Goal: Transaction & Acquisition: Purchase product/service

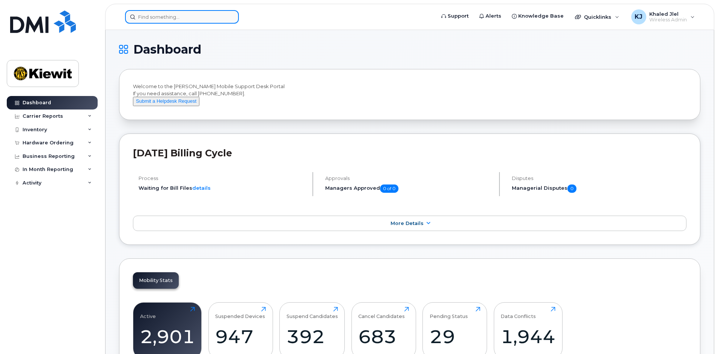
click at [156, 20] on input at bounding box center [182, 17] width 114 height 14
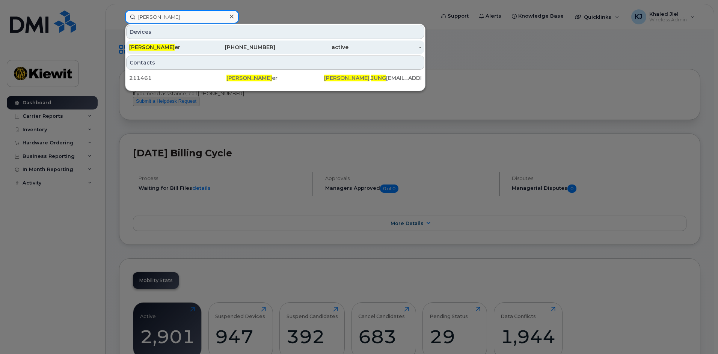
type input "philippe jung"
click at [181, 48] on div "Philippe Jung er" at bounding box center [165, 48] width 73 height 8
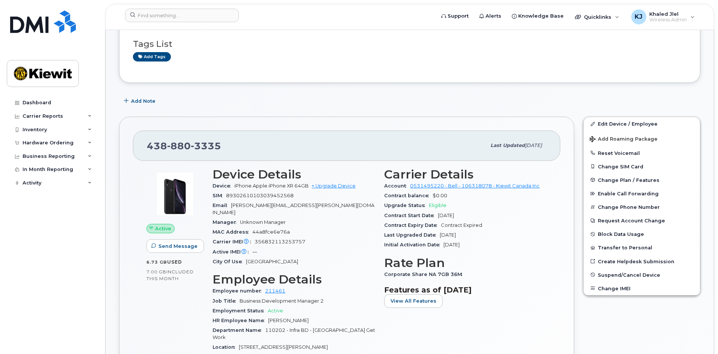
scroll to position [75, 0]
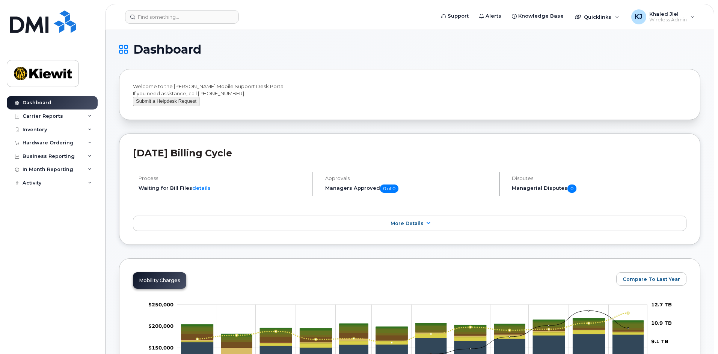
click at [142, 106] on button "Submit a Helpdesk Request" at bounding box center [166, 101] width 66 height 9
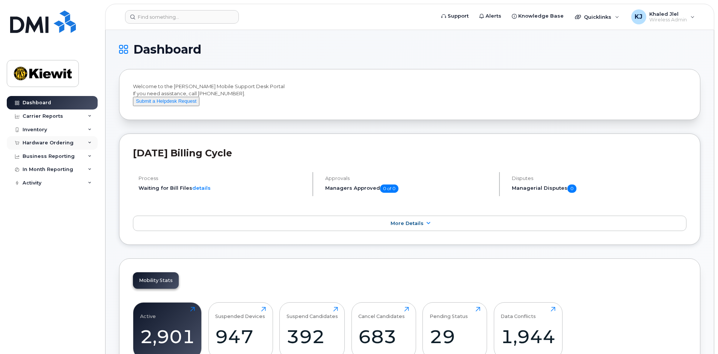
click at [43, 146] on div "Hardware Ordering" at bounding box center [52, 143] width 91 height 14
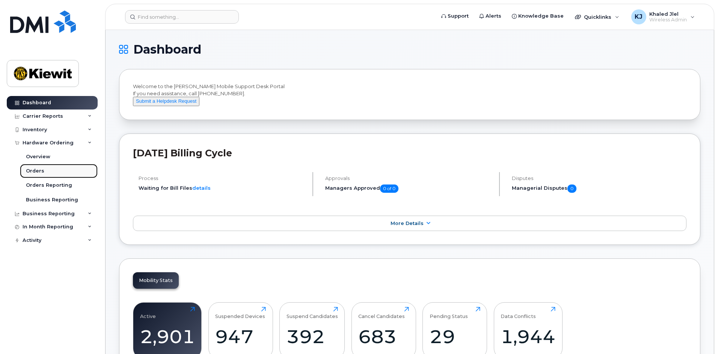
click at [37, 175] on div "Orders" at bounding box center [35, 171] width 18 height 7
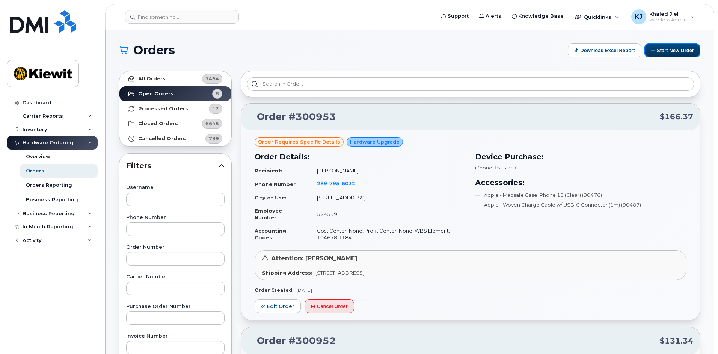
click at [679, 54] on button "Start New Order" at bounding box center [672, 51] width 56 height 14
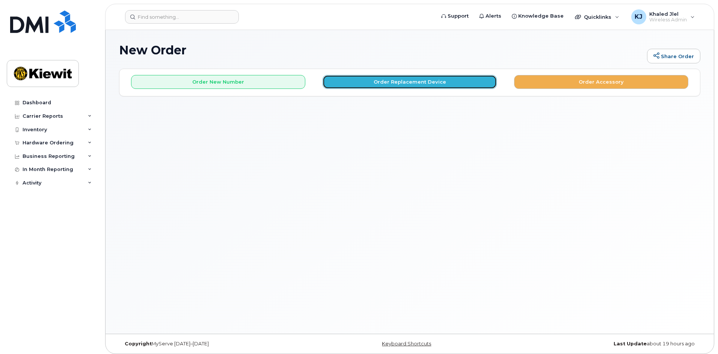
click at [425, 81] on button "Order Replacement Device" at bounding box center [409, 82] width 174 height 14
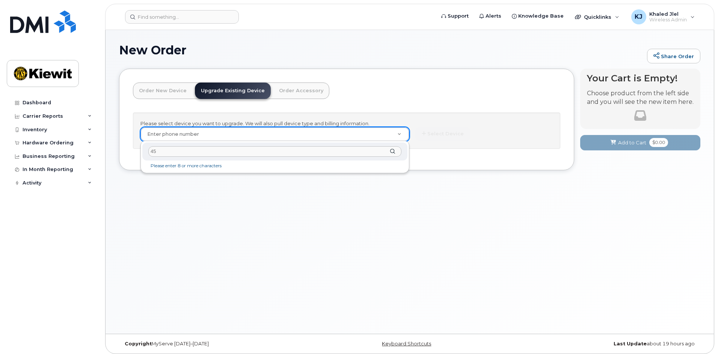
type input "4"
type input "4388803335"
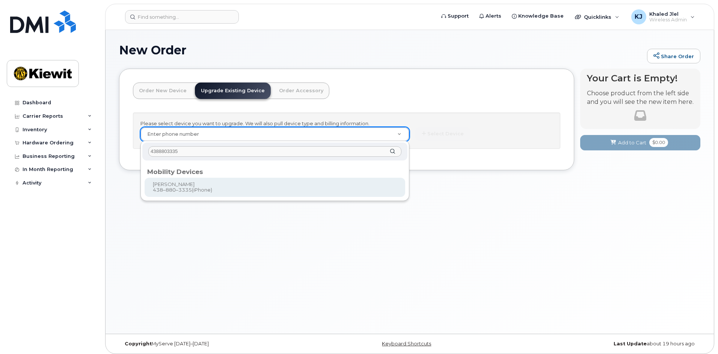
type input "227139"
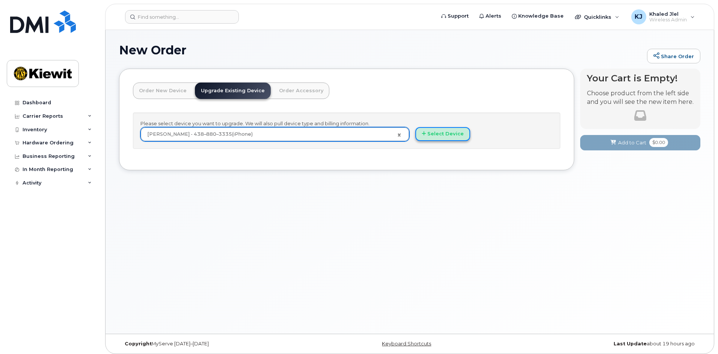
click at [431, 131] on button "Select Device" at bounding box center [442, 134] width 55 height 14
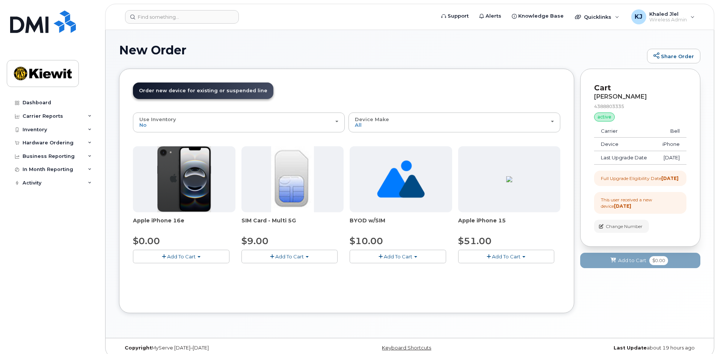
click at [182, 262] on button "Add To Cart" at bounding box center [181, 256] width 96 height 13
click at [173, 271] on link "$0.00 - 3 year upgrade (128GB)" at bounding box center [181, 270] width 93 height 9
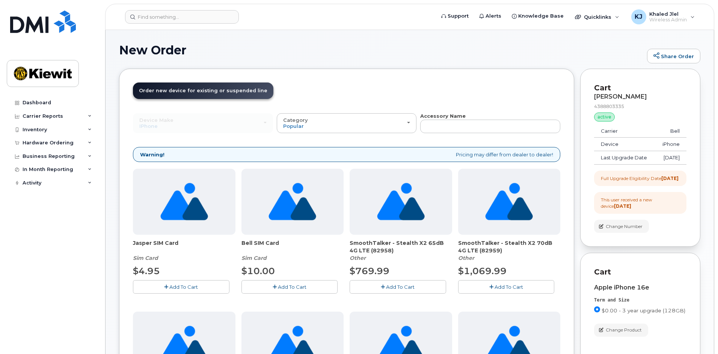
click at [465, 131] on input "text" at bounding box center [490, 127] width 140 height 14
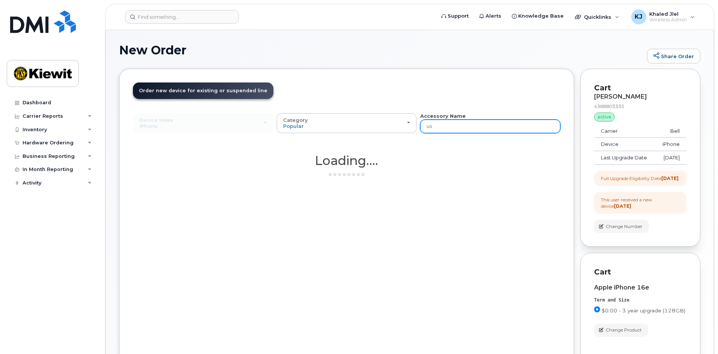
type input "u"
type input "a"
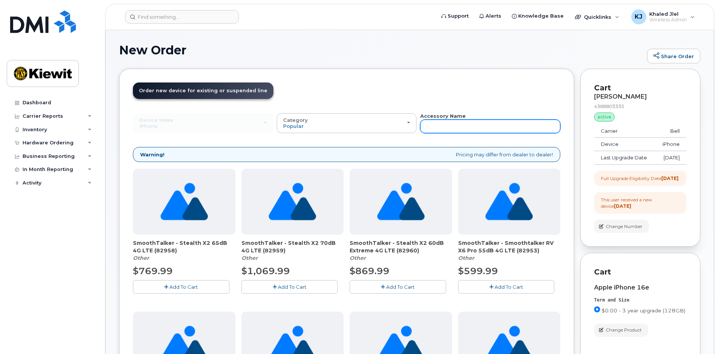
click at [465, 131] on input "text" at bounding box center [490, 127] width 140 height 14
type input "charger"
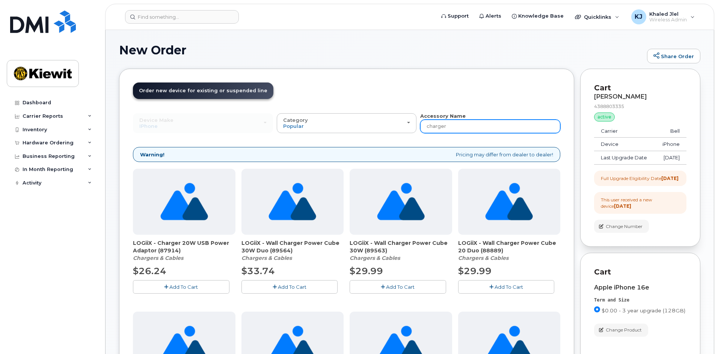
scroll to position [310, 0]
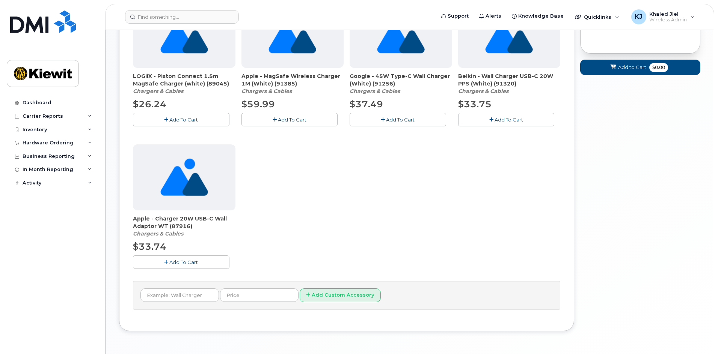
click at [181, 261] on span "Add To Cart" at bounding box center [183, 262] width 29 height 6
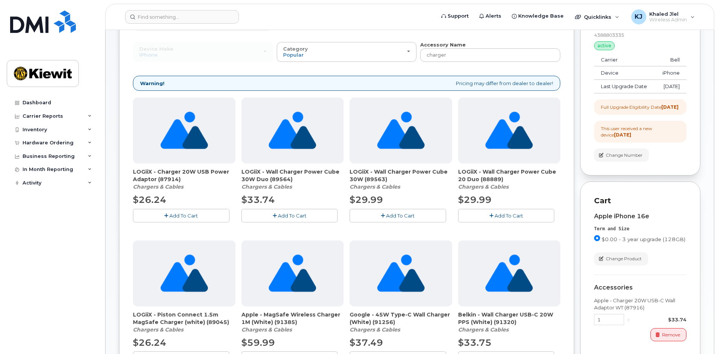
scroll to position [0, 0]
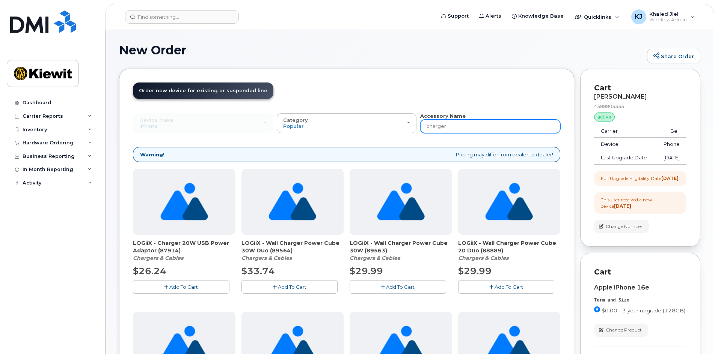
drag, startPoint x: 464, startPoint y: 127, endPoint x: 343, endPoint y: 134, distance: 120.3
type input "x"
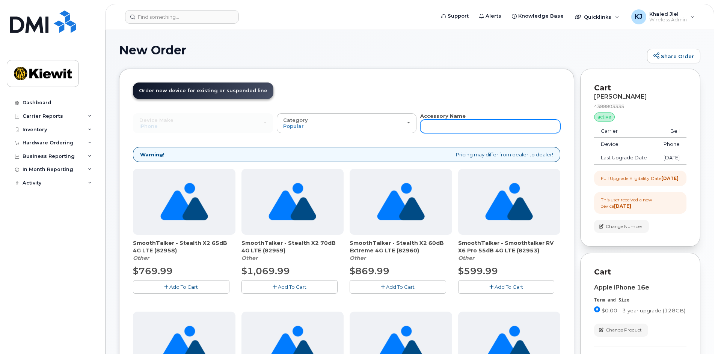
click at [455, 127] on input "text" at bounding box center [490, 127] width 140 height 14
type input "otterbox"
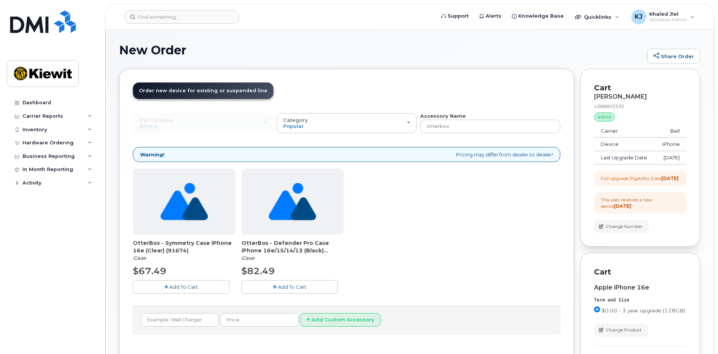
click at [169, 284] on button "Add To Cart" at bounding box center [181, 286] width 96 height 13
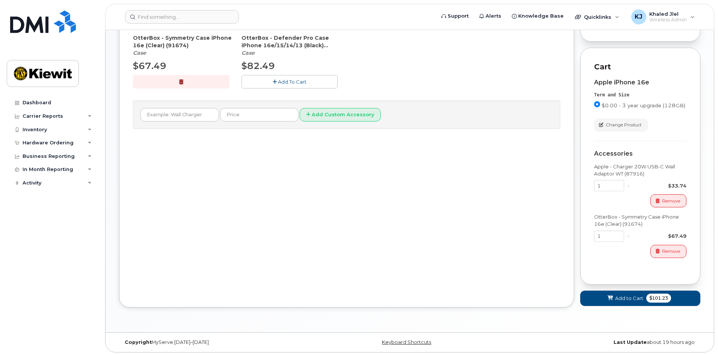
scroll to position [221, 0]
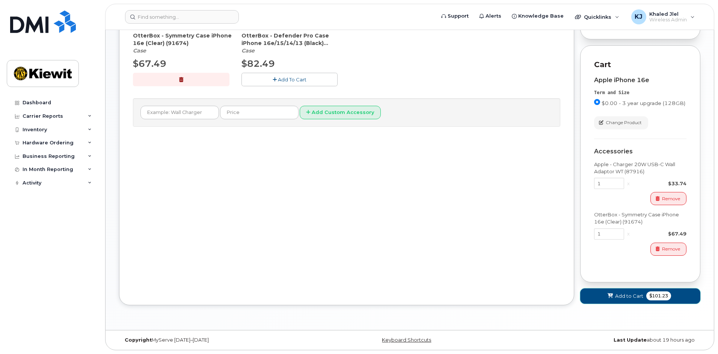
click at [620, 292] on button "Add to Cart $101.23" at bounding box center [640, 296] width 120 height 15
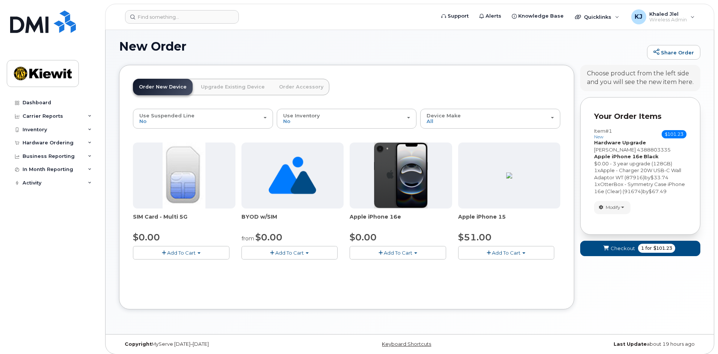
scroll to position [8, 0]
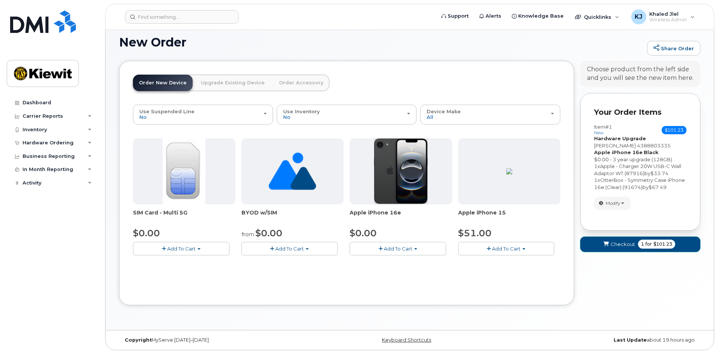
click at [622, 247] on span "Checkout" at bounding box center [622, 244] width 24 height 7
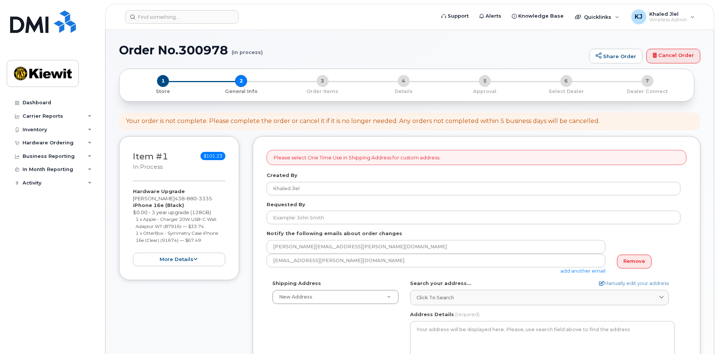
select select
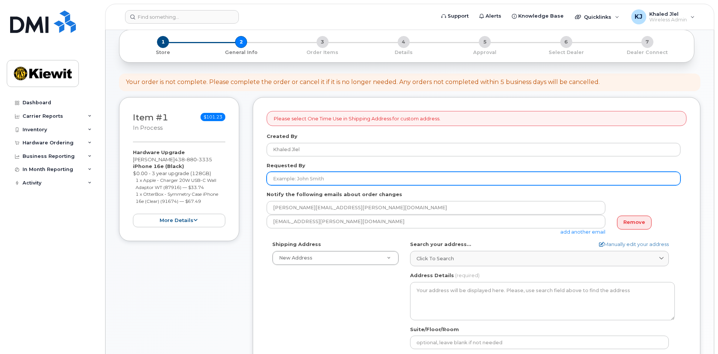
scroll to position [75, 0]
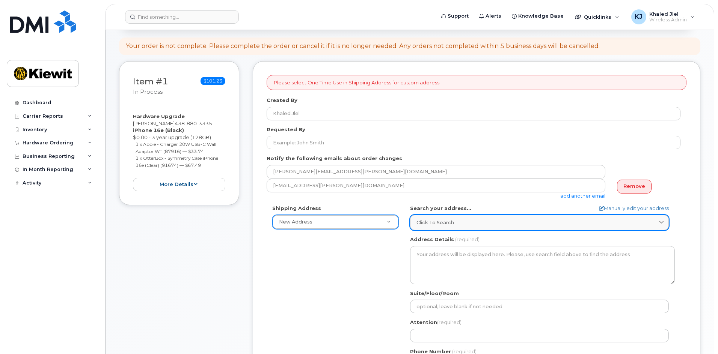
click at [471, 220] on div "Click to search" at bounding box center [539, 222] width 246 height 7
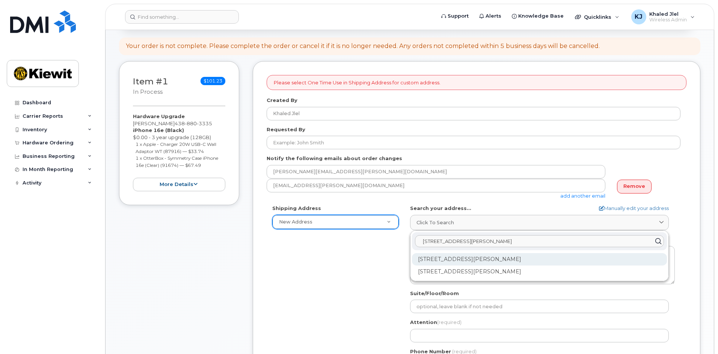
type input "3055 boul saint marti"
click at [489, 261] on div "3055 Boul Saint-Martin O Laval QC H7T 0J3" at bounding box center [539, 259] width 255 height 12
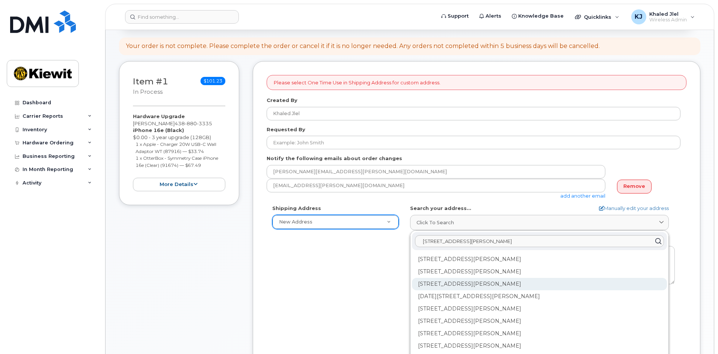
scroll to position [38, 0]
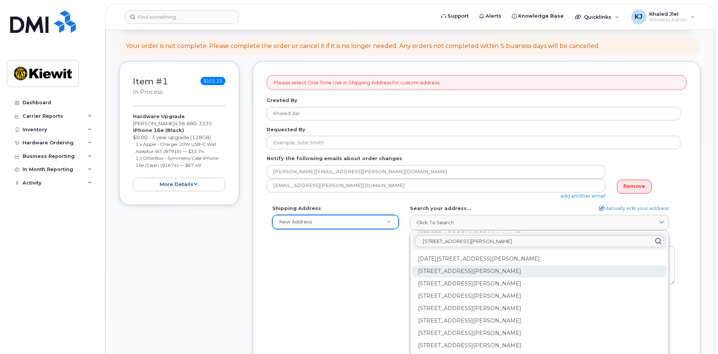
click at [456, 274] on div "200-3055 Boul Saint-Martin O Laval QC H7T 0J3" at bounding box center [539, 271] width 255 height 12
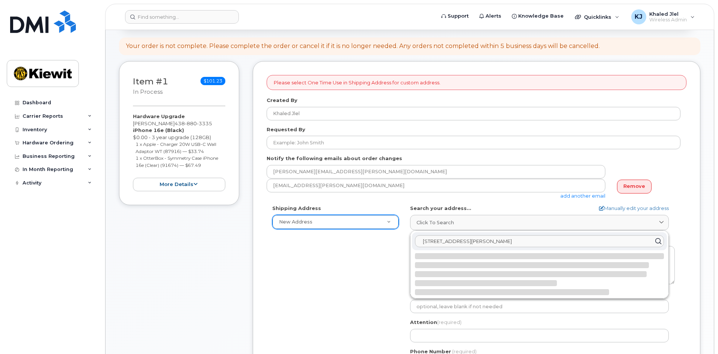
scroll to position [0, 0]
select select
type textarea "200-3055 Boul Saint-Martin O LAVAL QC H7T 0J3 CANADA"
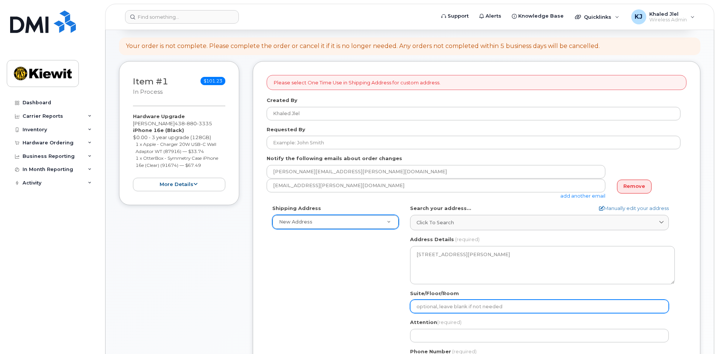
click at [447, 301] on input "Suite/Floor/Room" at bounding box center [539, 307] width 259 height 14
select select
type input "2"
select select
type input "2n"
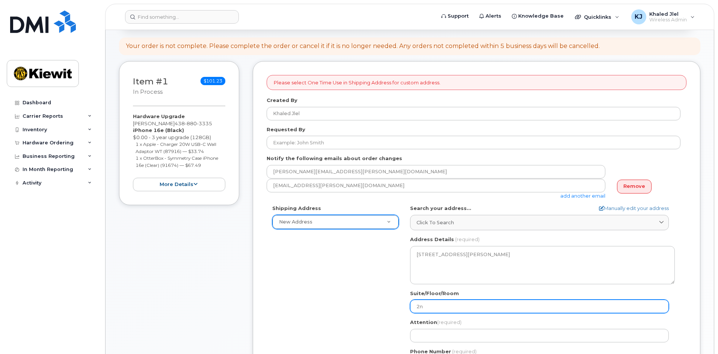
select select
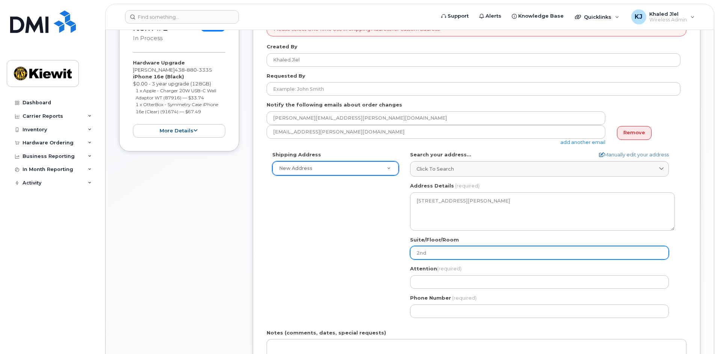
scroll to position [150, 0]
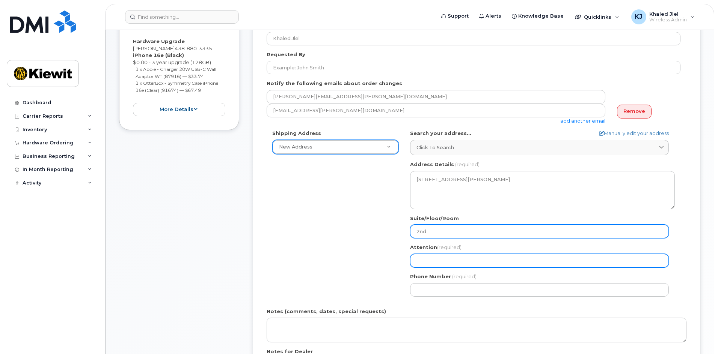
type input "2nd"
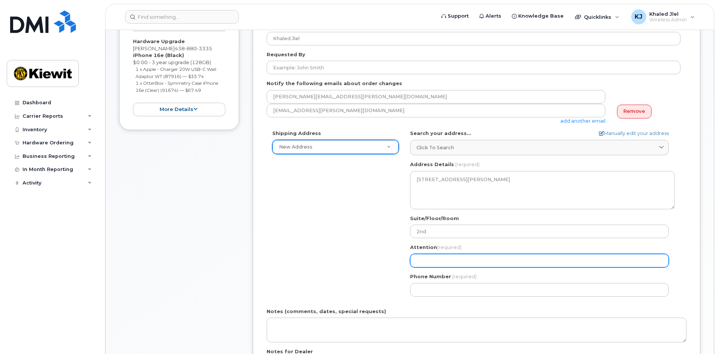
click at [447, 260] on input "Attention (required)" at bounding box center [539, 261] width 259 height 14
select select
type input "K"
select select
type input "Kh"
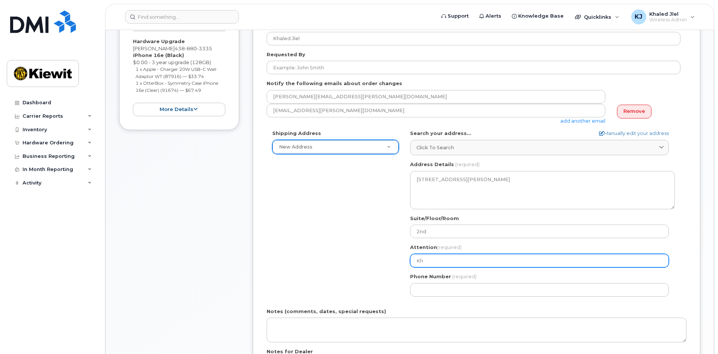
select select
type input "Kha"
select select
type input "Khal"
select select
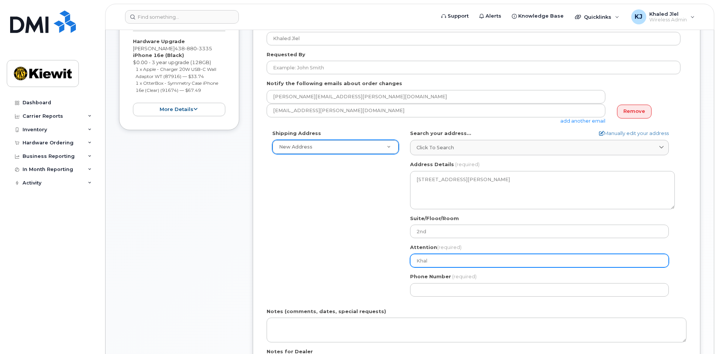
type input "Khale"
select select
type input "Khaled"
select select
type input "Khaled J"
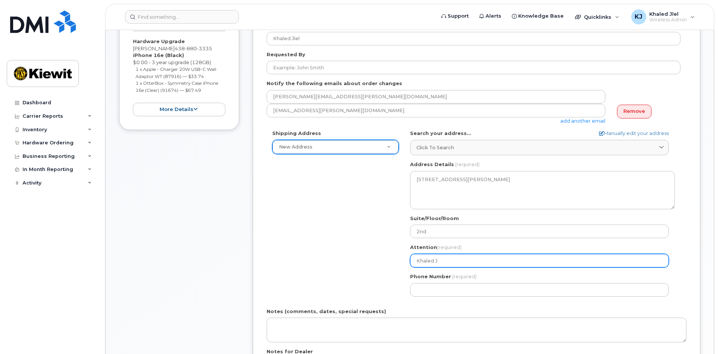
select select
type input "Khaled Jle"
select select
type input "Khaled Jlel"
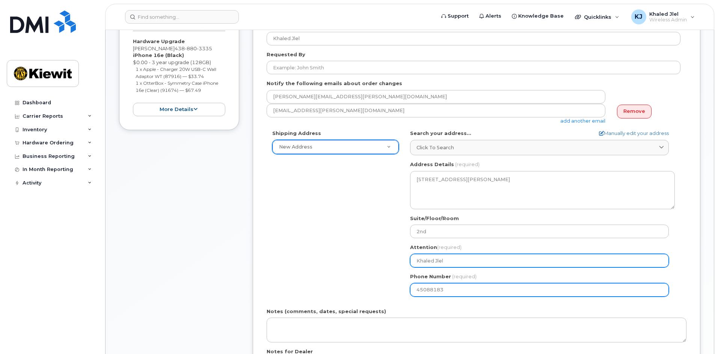
type input "450881831"
select select
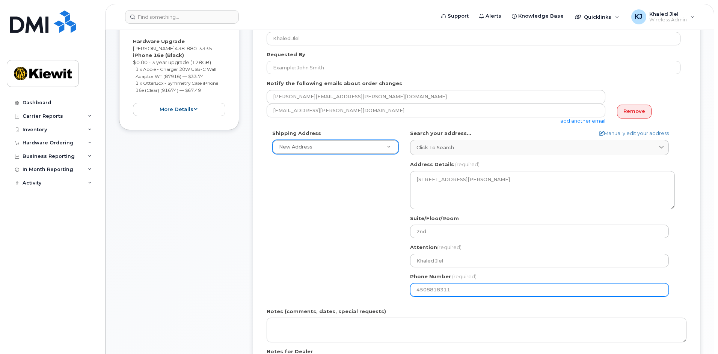
type input "4508818311"
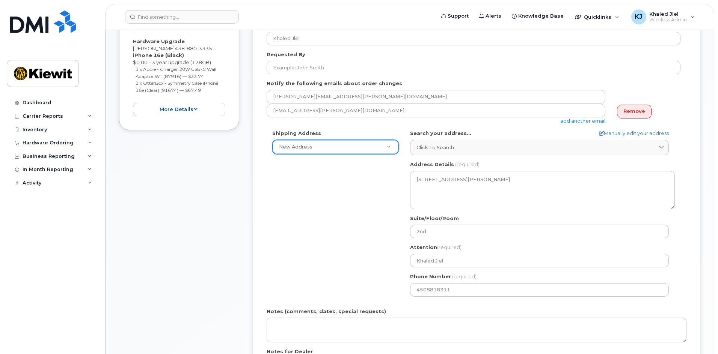
click at [389, 285] on div "Shipping Address New Address New Address Beaver Marine Limited Cahill-Ganotec, …" at bounding box center [474, 216] width 414 height 172
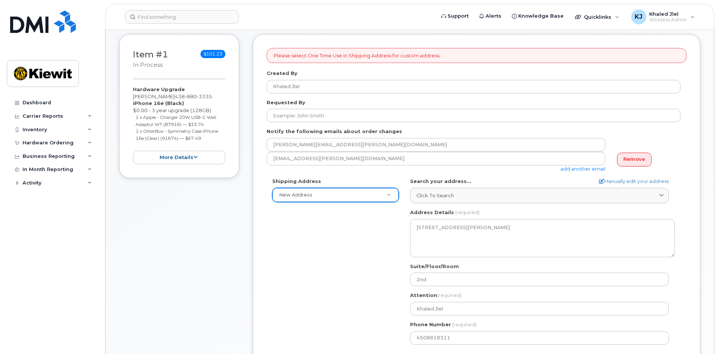
scroll to position [75, 0]
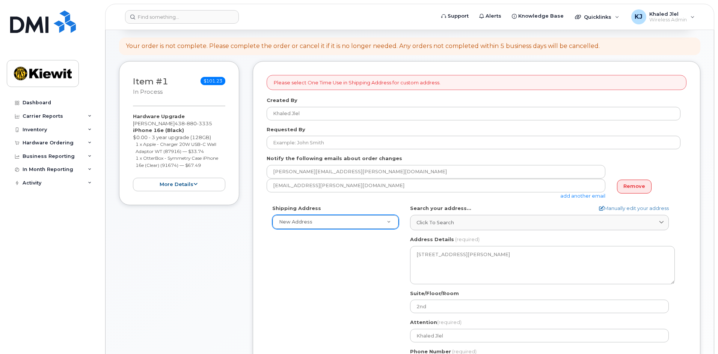
click at [349, 82] on p "Please select One Time Use in Shipping Address for custom address." at bounding box center [357, 82] width 167 height 7
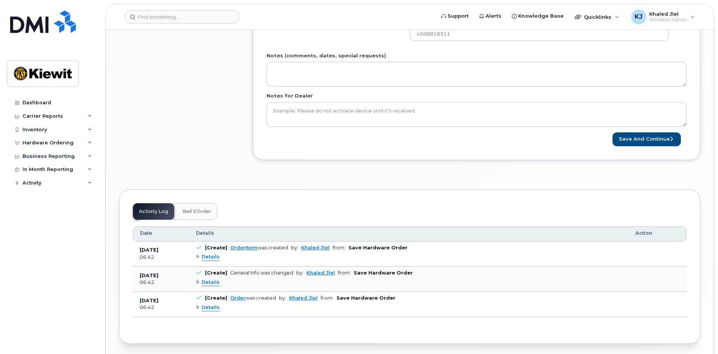
scroll to position [434, 0]
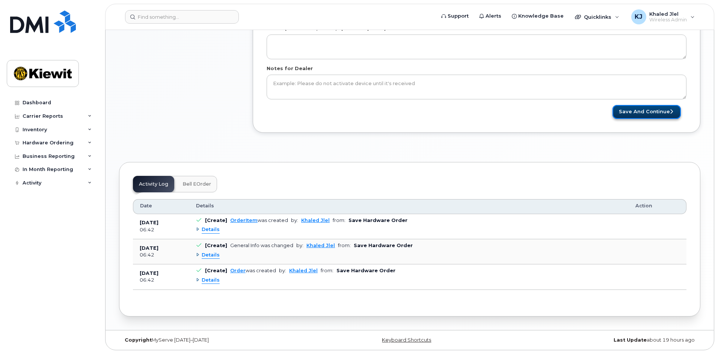
click at [647, 107] on button "Save and Continue" at bounding box center [646, 112] width 68 height 14
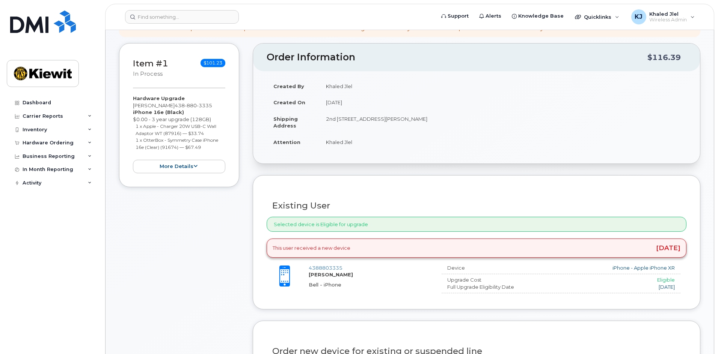
scroll to position [75, 0]
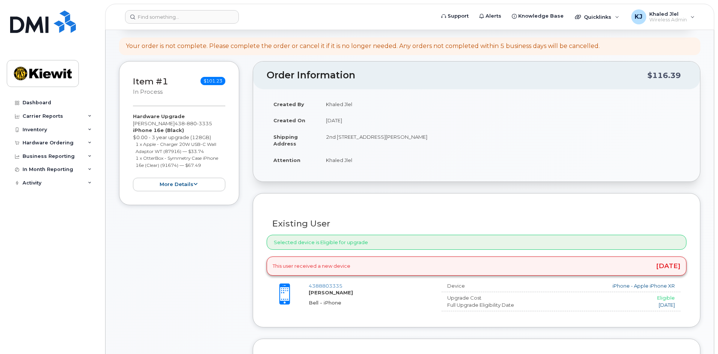
drag, startPoint x: 460, startPoint y: 131, endPoint x: 398, endPoint y: 177, distance: 77.0
click at [398, 177] on div "Created By Khaled Jlel Created On [DATE] Shipping Address [STREET_ADDRESS][PERS…" at bounding box center [476, 135] width 447 height 93
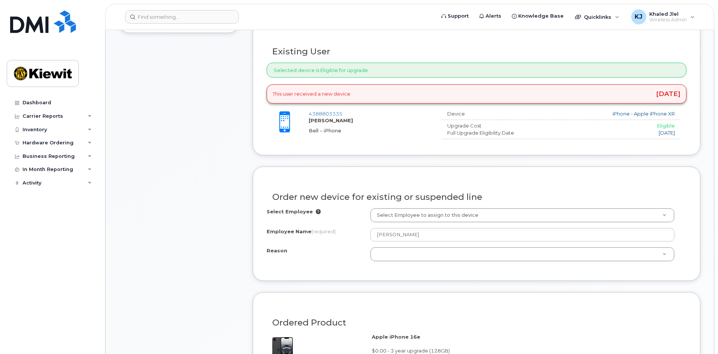
scroll to position [263, 0]
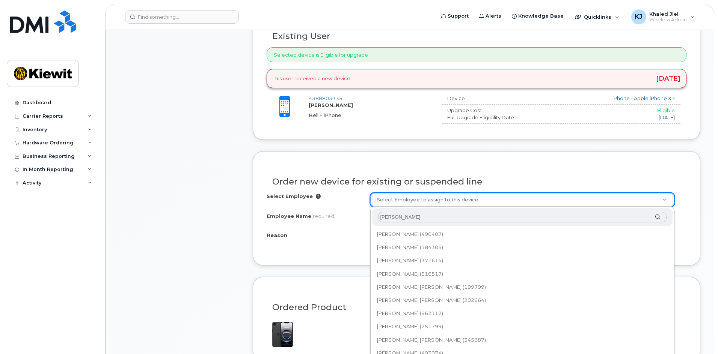
type input "[PERSON_NAME]"
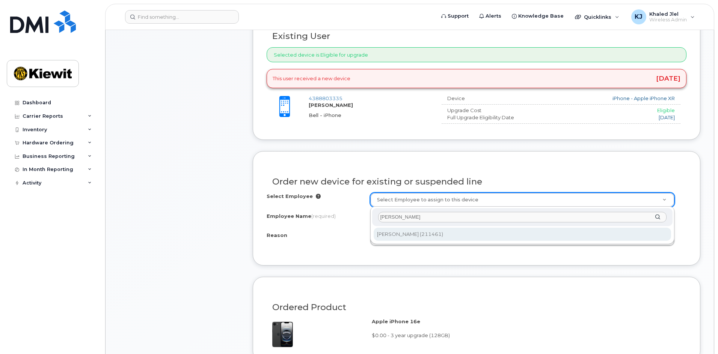
click at [658, 216] on div "[PERSON_NAME]" at bounding box center [522, 217] width 301 height 18
type input "1067534"
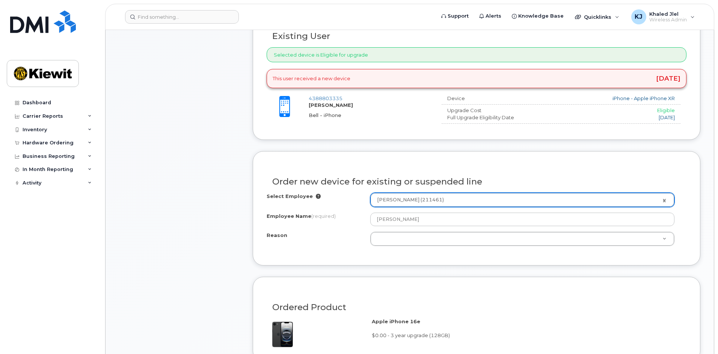
select select
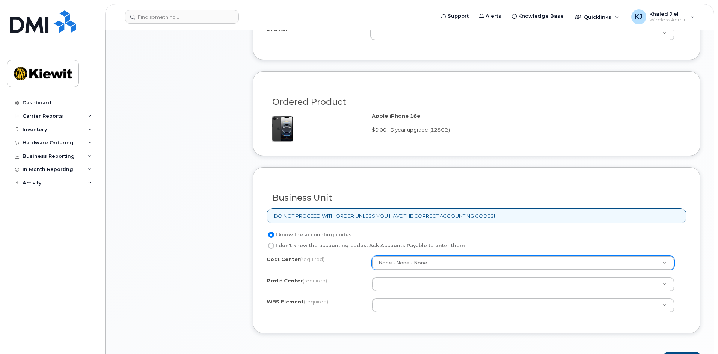
scroll to position [488, 0]
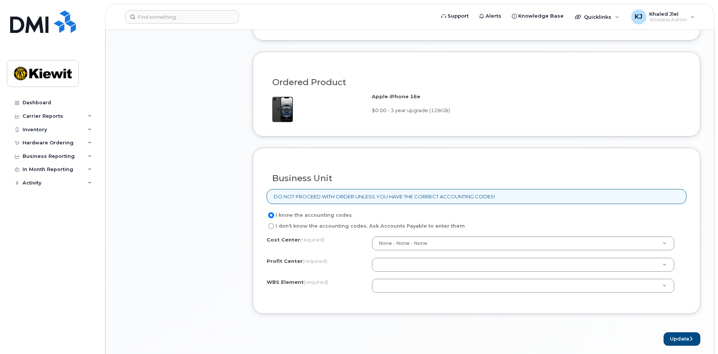
click at [352, 224] on label "I don't know the accounting codes. Ask Accounts Payable to enter them" at bounding box center [366, 226] width 198 height 9
click at [274, 224] on input "I don't know the accounting codes. Ask Accounts Payable to enter them" at bounding box center [271, 226] width 6 height 6
radio input "true"
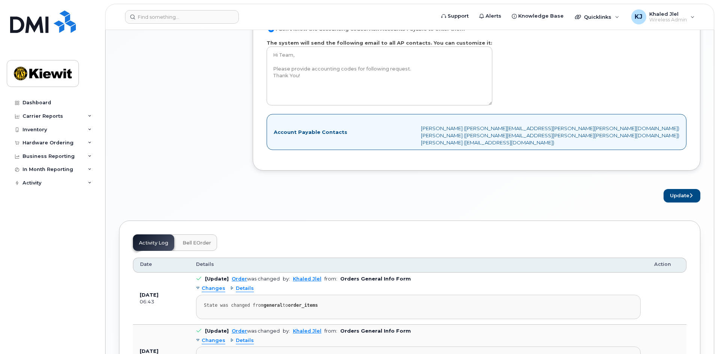
scroll to position [682, 0]
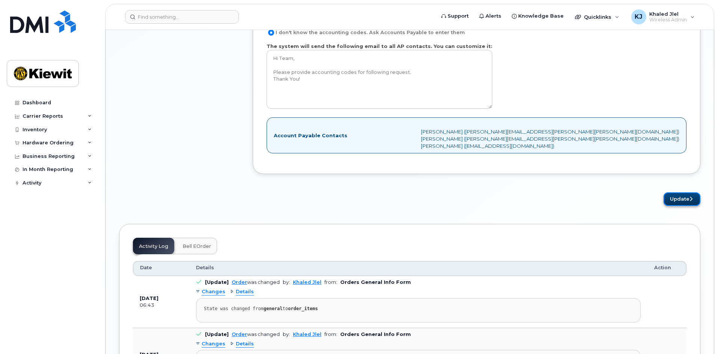
click at [676, 195] on button "Update" at bounding box center [681, 200] width 37 height 14
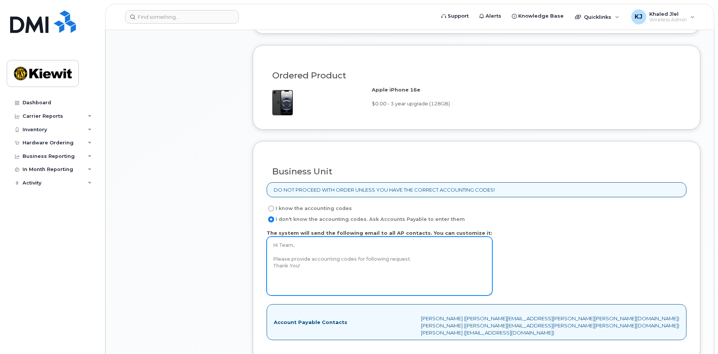
click at [349, 243] on textarea "Hi Team, Please provide accounting codes for following request. Thank You!" at bounding box center [380, 266] width 226 height 59
click at [319, 272] on textarea "Hi Team, Please provide accounting codes for following request. Thank You!" at bounding box center [380, 266] width 226 height 59
drag, startPoint x: 274, startPoint y: 248, endPoint x: 398, endPoint y: 289, distance: 130.8
click at [402, 293] on textarea "Hi Team, Please provide accounting codes for following request. Thank You!" at bounding box center [380, 266] width 226 height 59
click at [396, 274] on textarea "Hi Team, Please provide accounting codes for following request. Thank You!" at bounding box center [380, 266] width 226 height 59
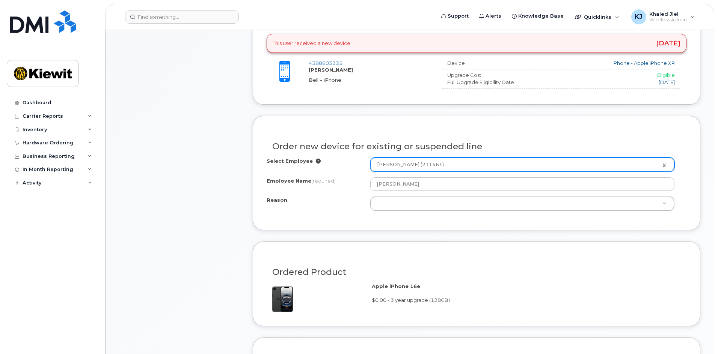
scroll to position [157, 0]
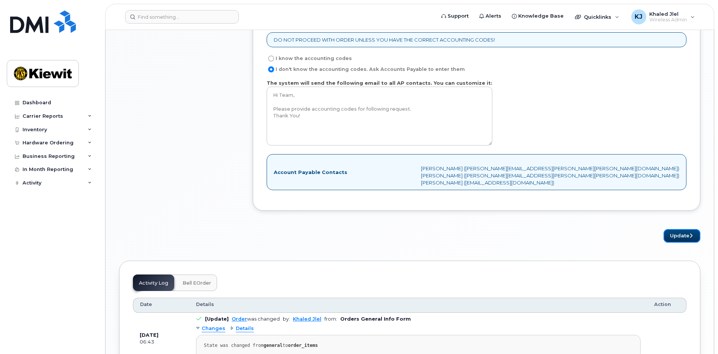
drag, startPoint x: 681, startPoint y: 230, endPoint x: 674, endPoint y: 228, distance: 7.1
click at [681, 231] on button "Update" at bounding box center [681, 236] width 37 height 14
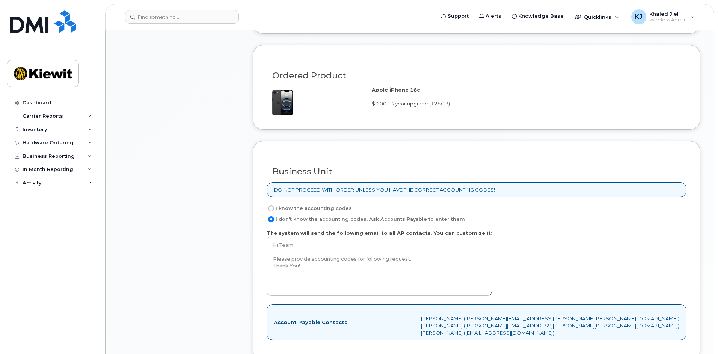
click at [329, 204] on label "I know the accounting codes" at bounding box center [309, 208] width 85 height 9
click at [274, 206] on input "I know the accounting codes" at bounding box center [271, 209] width 6 height 6
radio input "true"
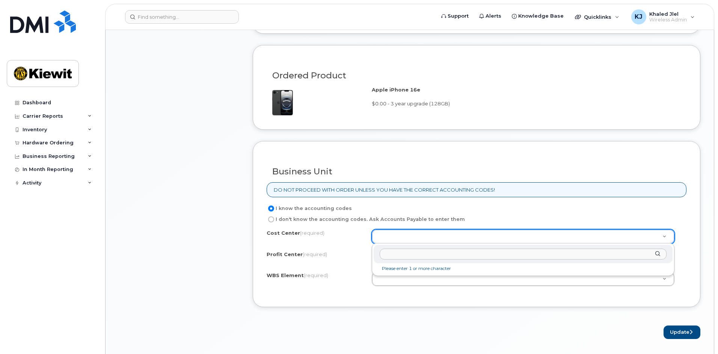
paste input "110202"
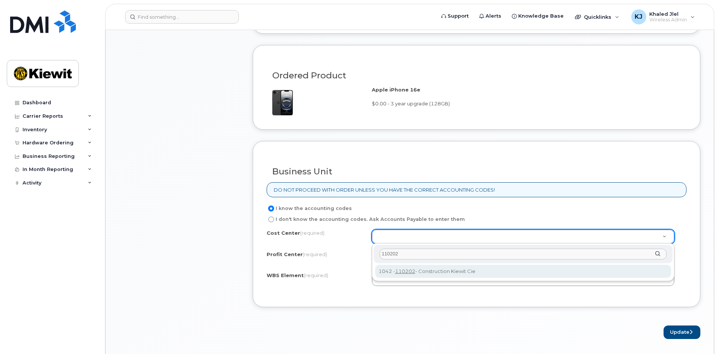
type input "110202"
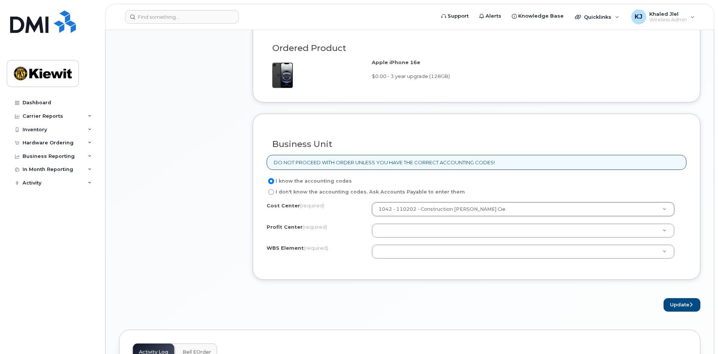
scroll to position [570, 0]
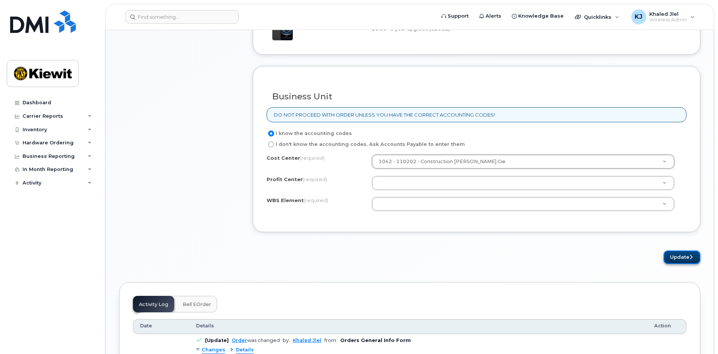
click at [674, 258] on button "Update" at bounding box center [681, 258] width 37 height 14
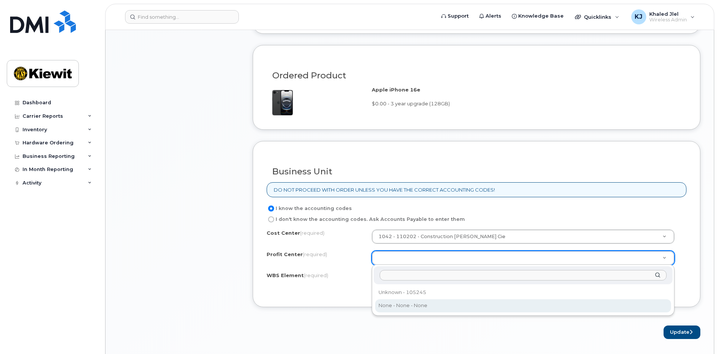
select select "None"
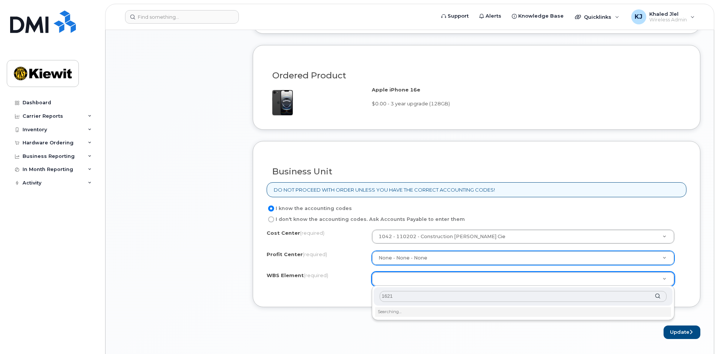
click at [656, 297] on div "1621" at bounding box center [523, 297] width 299 height 18
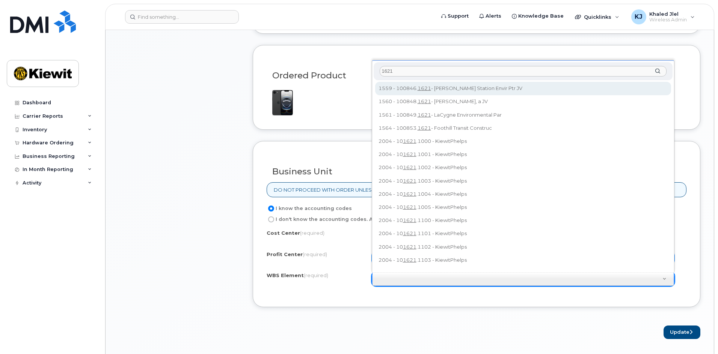
click at [384, 70] on input "1621" at bounding box center [523, 71] width 287 height 11
click at [383, 70] on input "1621" at bounding box center [523, 71] width 287 height 11
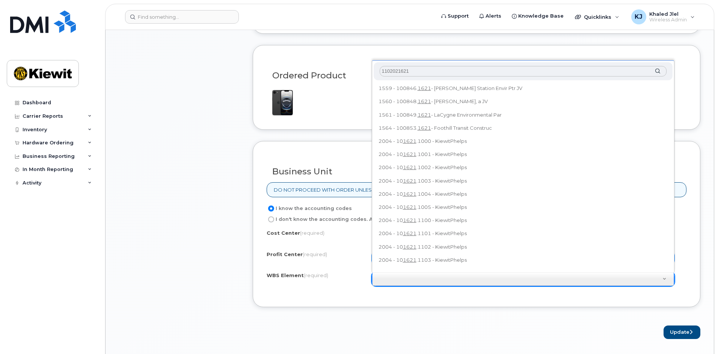
type input "110202.1621"
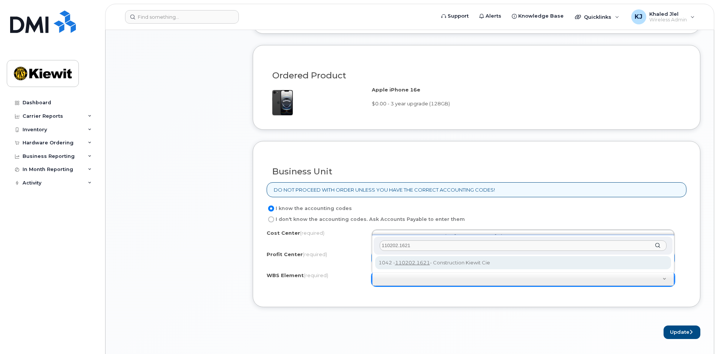
type input "110202.1621"
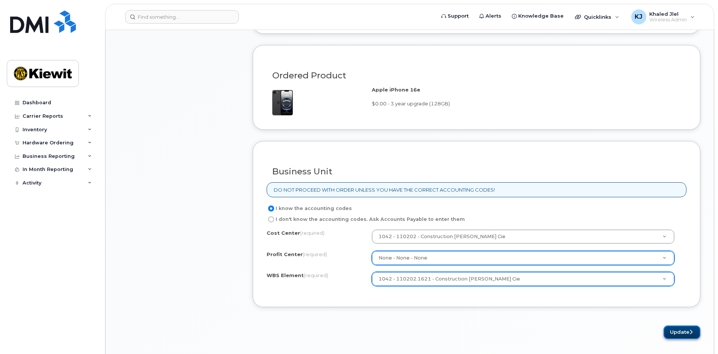
click at [679, 337] on button "Update" at bounding box center [681, 333] width 37 height 14
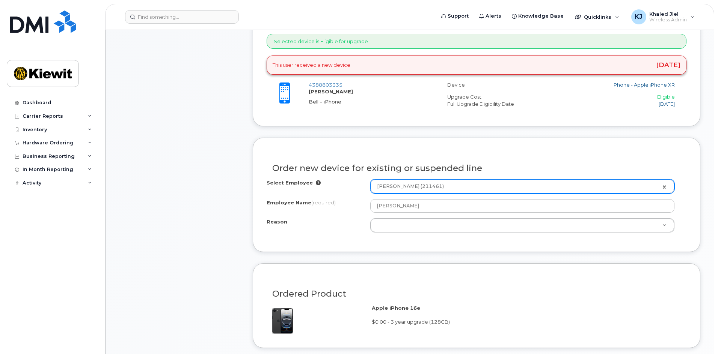
scroll to position [270, 0]
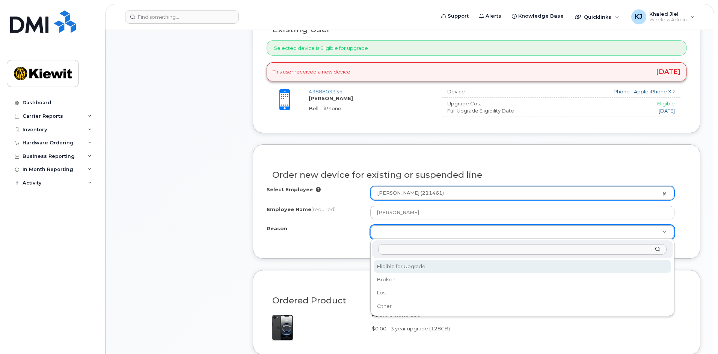
select select "eligible_for_upgrade"
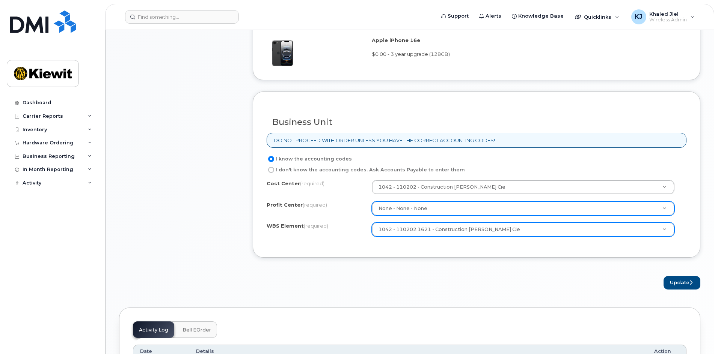
scroll to position [570, 0]
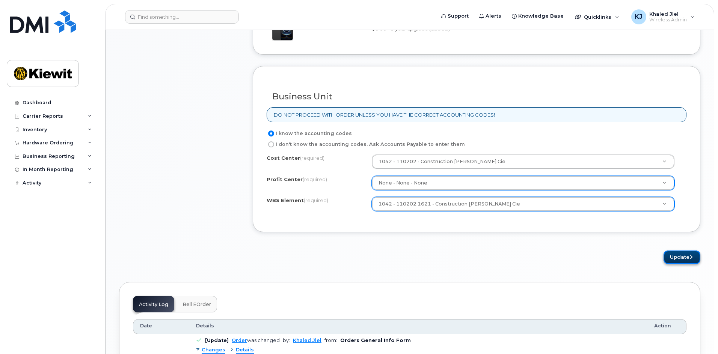
click at [679, 255] on button "Update" at bounding box center [681, 258] width 37 height 14
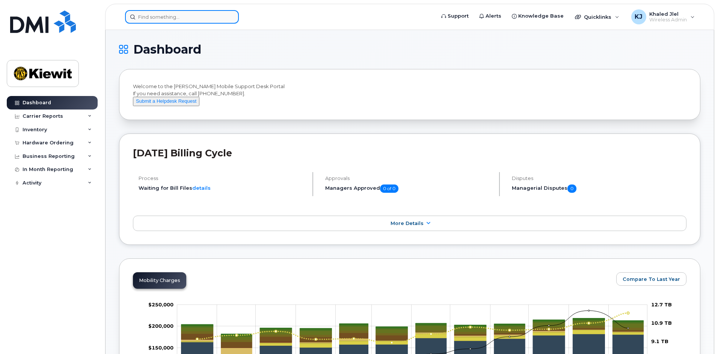
click at [148, 11] on input at bounding box center [182, 17] width 114 height 14
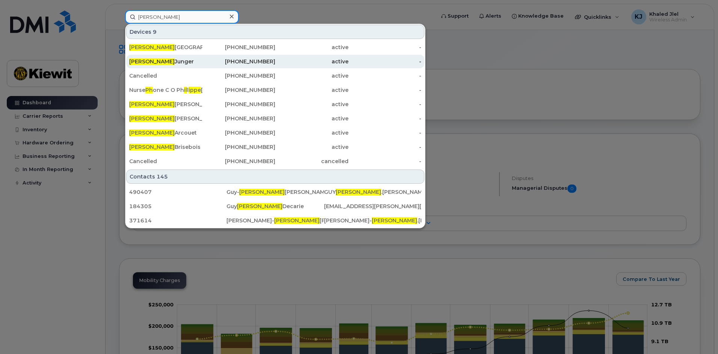
type input "[PERSON_NAME]"
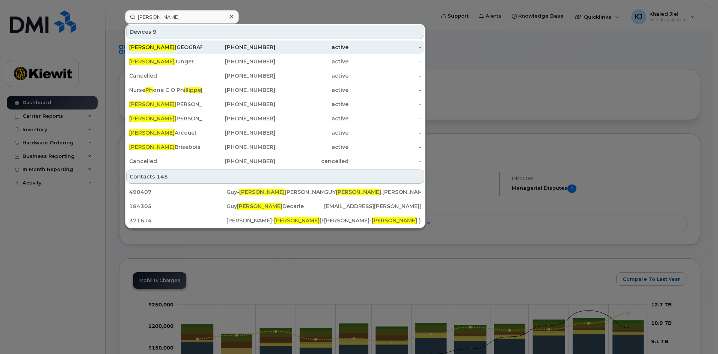
drag, startPoint x: 203, startPoint y: 63, endPoint x: 212, endPoint y: 51, distance: 14.7
click at [203, 63] on div "438-880-3335" at bounding box center [238, 62] width 73 height 8
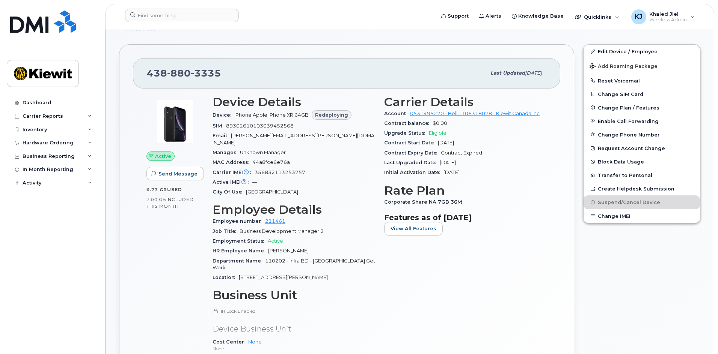
scroll to position [150, 0]
drag, startPoint x: 277, startPoint y: 249, endPoint x: 344, endPoint y: 233, distance: 68.3
click at [288, 255] on div "Department Name 110202 - Infra BD - [GEOGRAPHIC_DATA] Get Work" at bounding box center [293, 263] width 163 height 17
click at [289, 257] on span "110202 - Infra BD - [GEOGRAPHIC_DATA] Get Work" at bounding box center [293, 263] width 163 height 12
drag, startPoint x: 286, startPoint y: 251, endPoint x: 265, endPoint y: 252, distance: 20.7
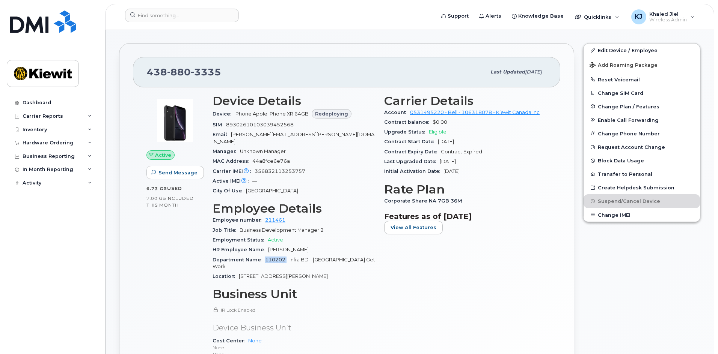
click at [265, 257] on span "110202 - Infra BD - [GEOGRAPHIC_DATA] Get Work" at bounding box center [293, 263] width 163 height 12
copy span "110202"
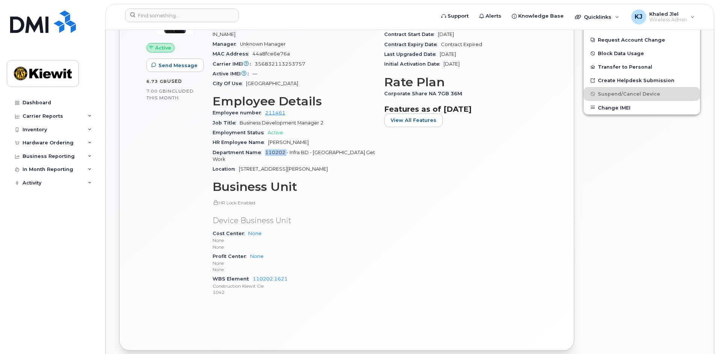
scroll to position [263, 0]
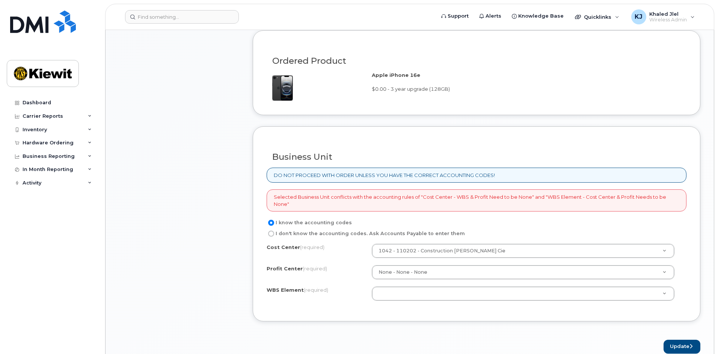
scroll to position [526, 0]
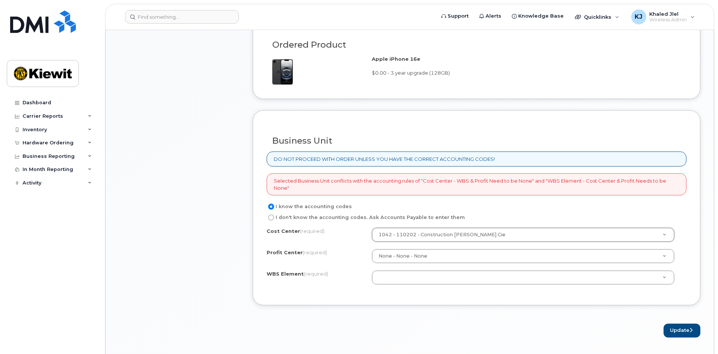
click at [289, 216] on label "I don't know the accounting codes. Ask Accounts Payable to enter them" at bounding box center [366, 217] width 198 height 9
click at [274, 216] on input "I don't know the accounting codes. Ask Accounts Payable to enter them" at bounding box center [271, 218] width 6 height 6
radio input "true"
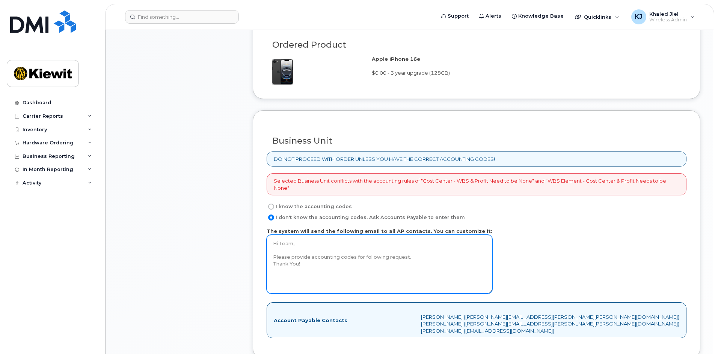
click at [392, 283] on textarea "Hi Team, Please provide accounting codes for following request. Thank You!" at bounding box center [380, 264] width 226 height 59
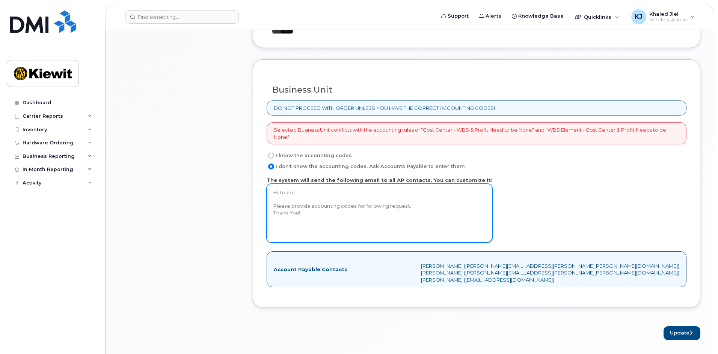
scroll to position [638, 0]
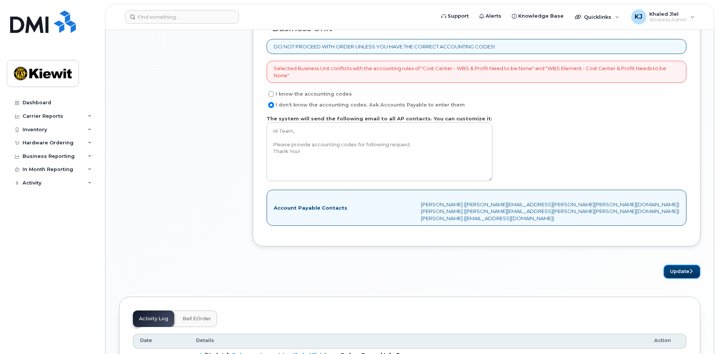
drag, startPoint x: 670, startPoint y: 265, endPoint x: 655, endPoint y: 266, distance: 14.6
click at [670, 265] on button "Update" at bounding box center [681, 272] width 37 height 14
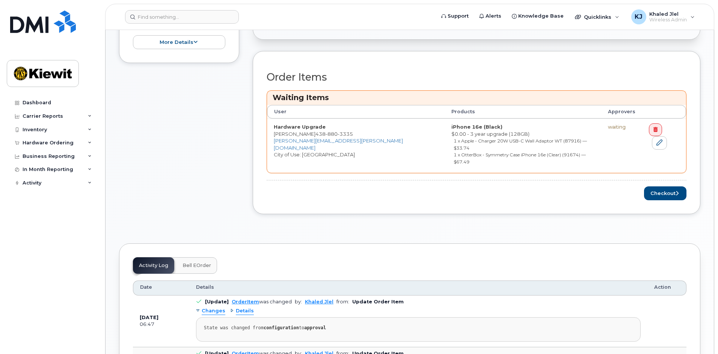
scroll to position [263, 0]
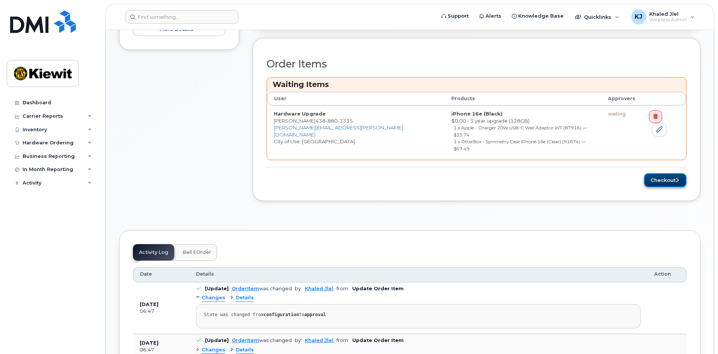
click at [657, 173] on button "Checkout" at bounding box center [665, 180] width 42 height 14
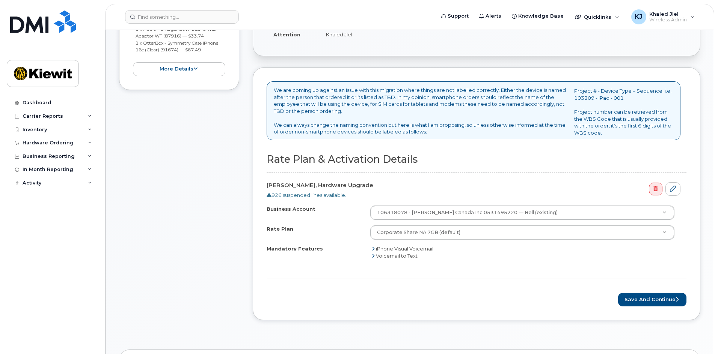
scroll to position [225, 0]
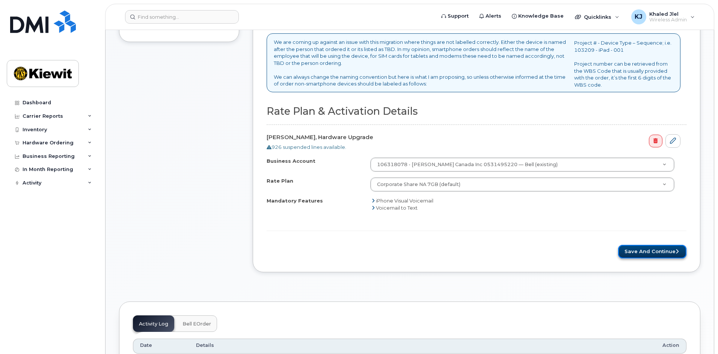
click at [649, 256] on button "Save and Continue" at bounding box center [652, 252] width 68 height 14
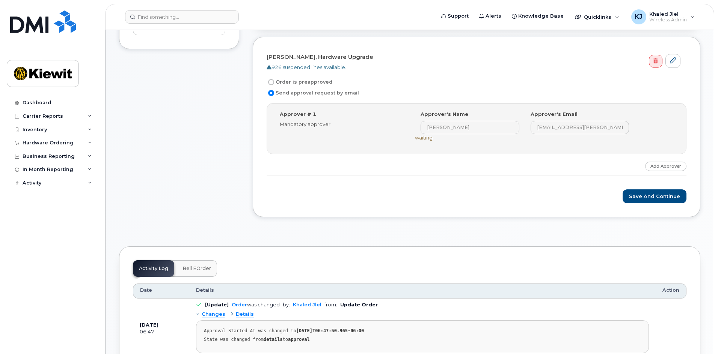
scroll to position [225, 0]
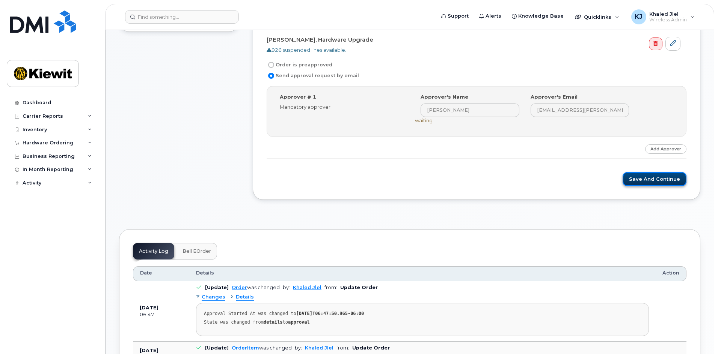
click at [673, 181] on button "Save and Continue" at bounding box center [654, 179] width 64 height 14
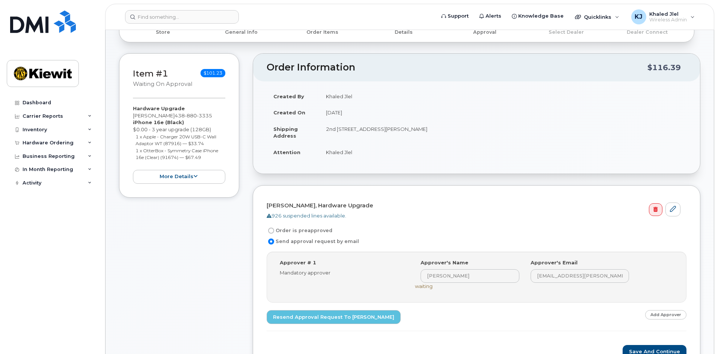
scroll to position [38, 0]
